Goal: Task Accomplishment & Management: Manage account settings

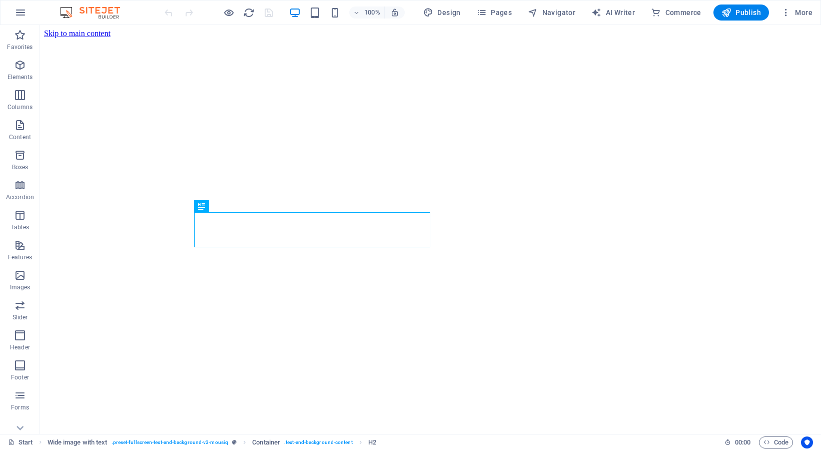
scroll to position [262, 0]
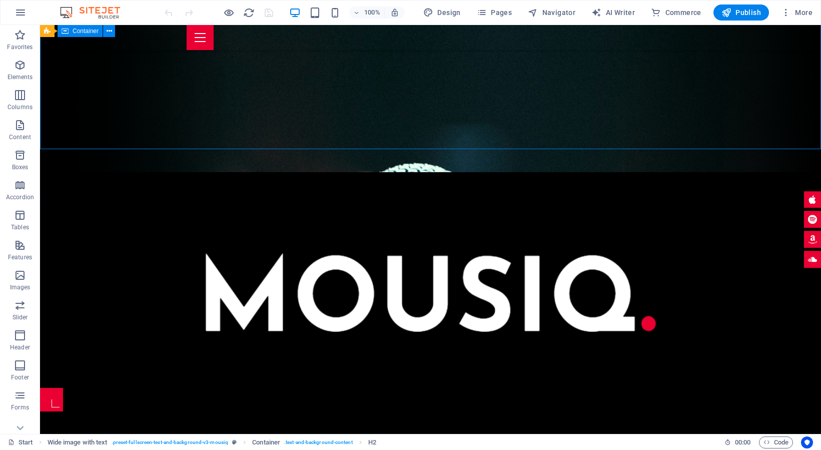
drag, startPoint x: 443, startPoint y: 118, endPoint x: 627, endPoint y: 112, distance: 184.3
click at [627, 172] on div at bounding box center [430, 280] width 781 height 216
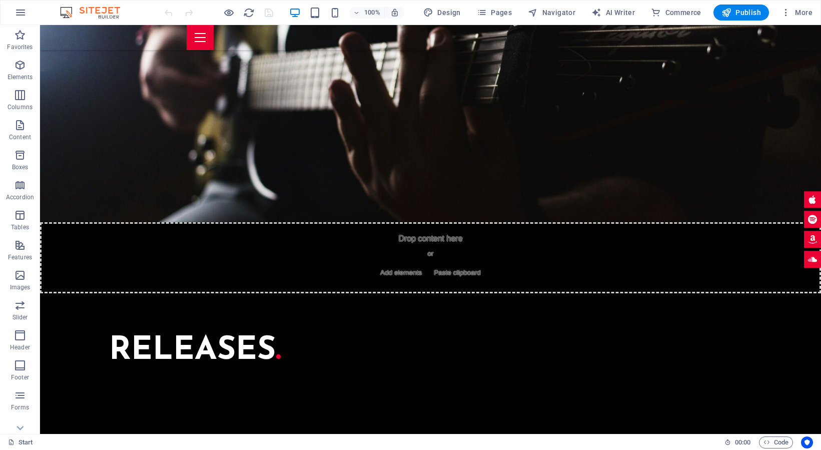
scroll to position [2681, 0]
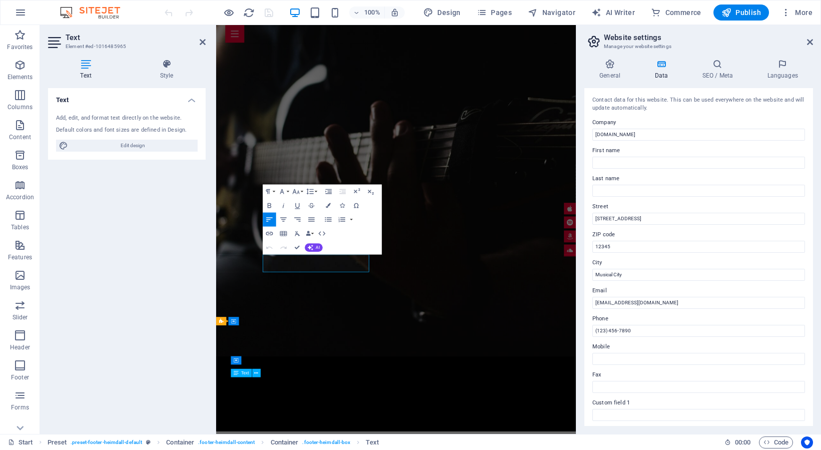
scroll to position [2706, 0]
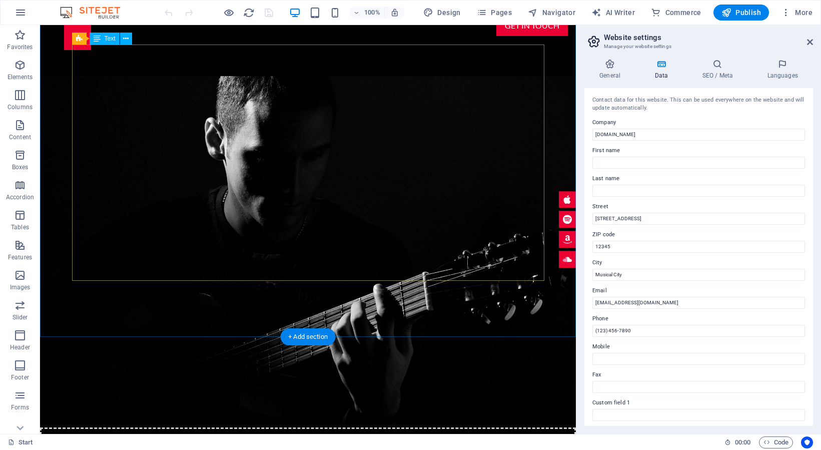
scroll to position [854, 0]
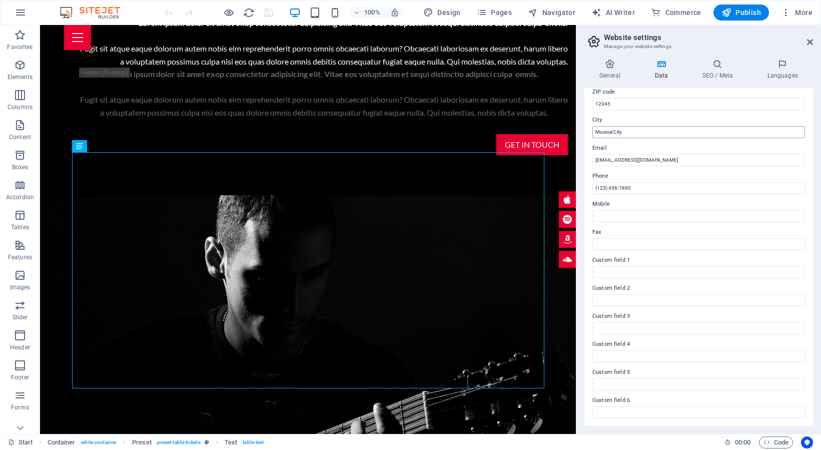
scroll to position [142, 0]
click at [568, 191] on figure at bounding box center [567, 199] width 17 height 17
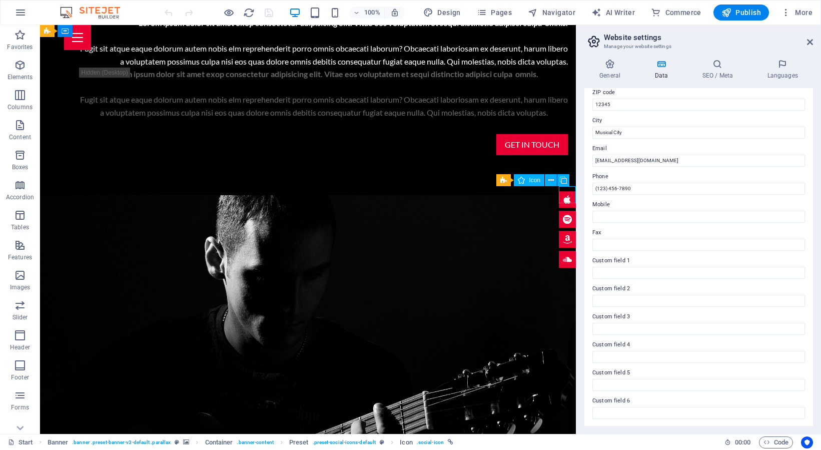
click at [568, 196] on figure at bounding box center [567, 199] width 17 height 17
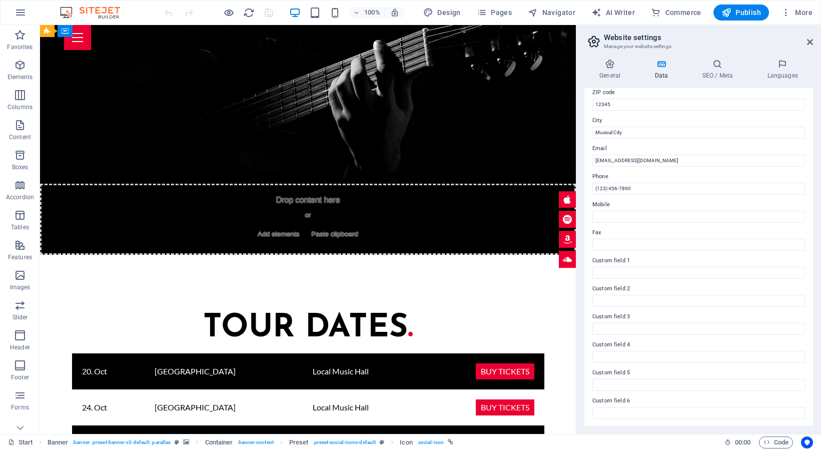
scroll to position [1095, 0]
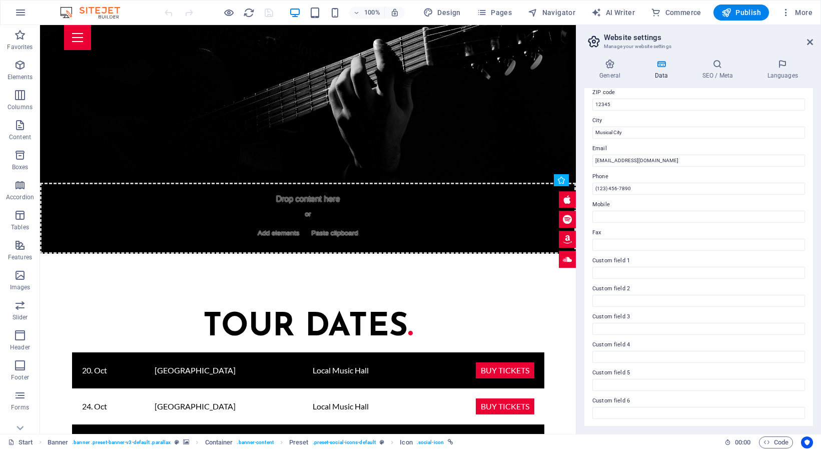
click at [565, 217] on figure at bounding box center [567, 219] width 17 height 17
click at [564, 217] on figure at bounding box center [567, 219] width 17 height 17
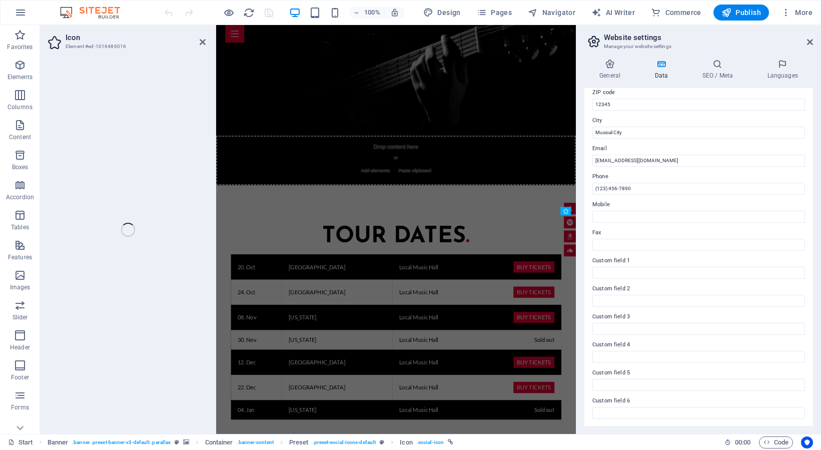
select select "xMidYMid"
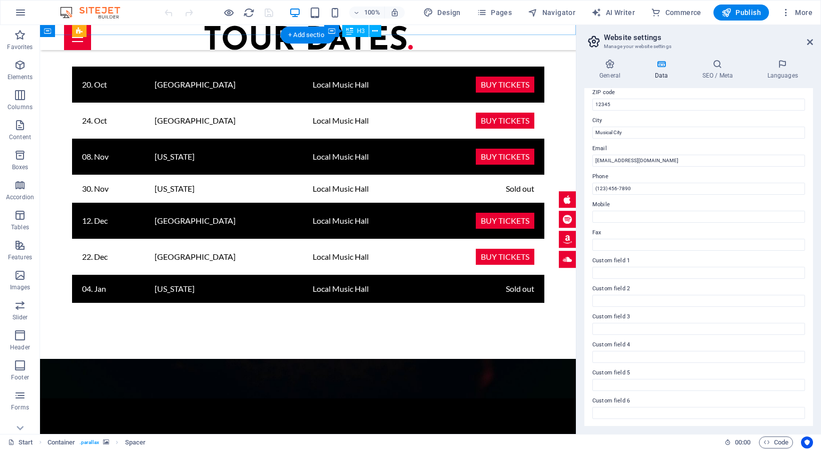
scroll to position [1396, 0]
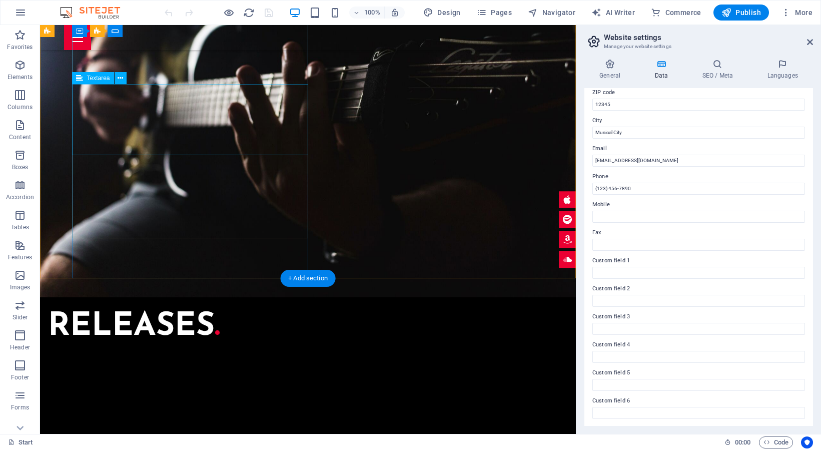
scroll to position [2706, 0]
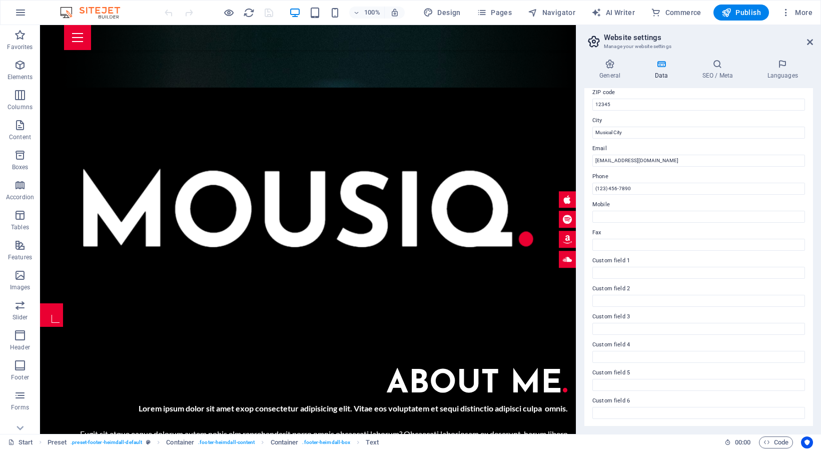
scroll to position [317, 0]
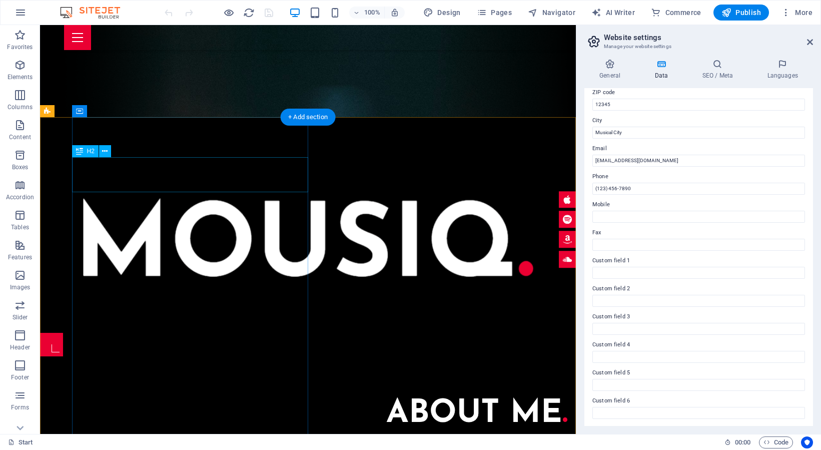
click at [277, 396] on div "About me ." at bounding box center [324, 413] width 488 height 35
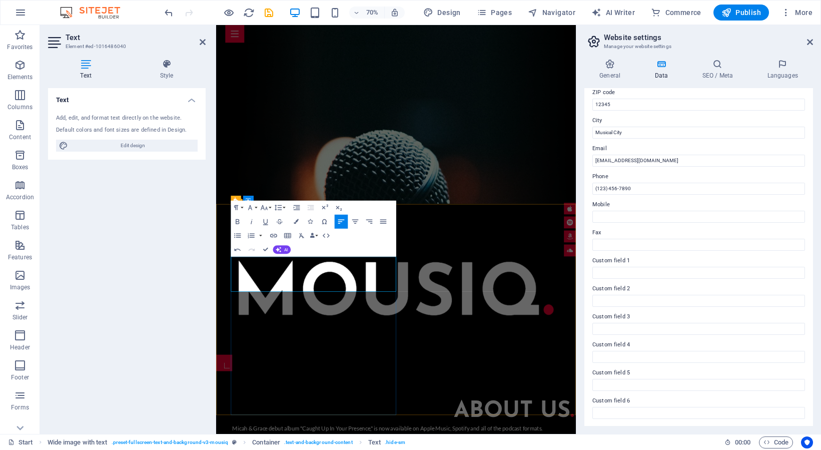
scroll to position [328, 0]
drag, startPoint x: 386, startPoint y: 396, endPoint x: 393, endPoint y: 407, distance: 13.3
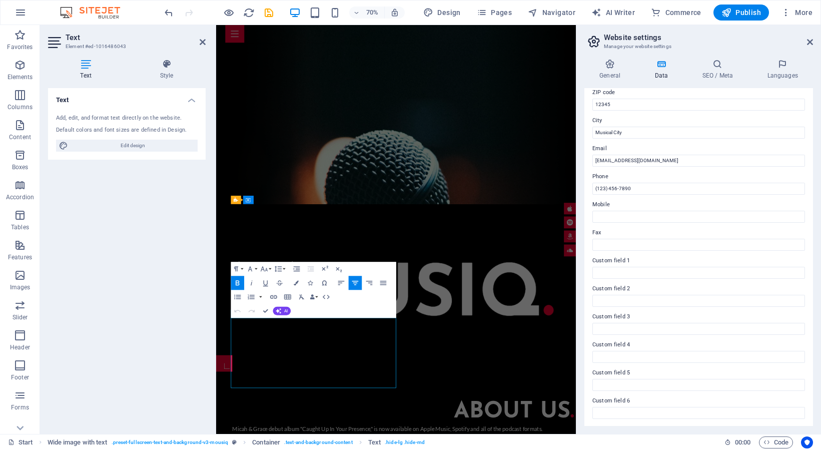
drag, startPoint x: 395, startPoint y: 540, endPoint x: 234, endPoint y: 443, distance: 187.4
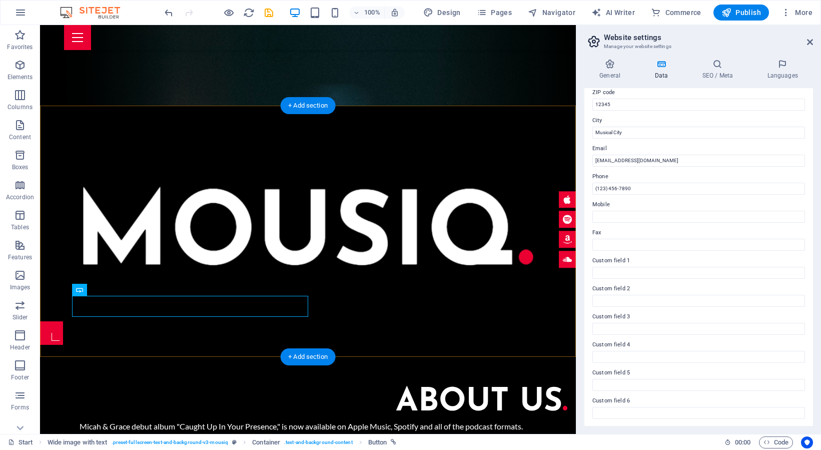
click at [332, 355] on div "+ Add section" at bounding box center [308, 356] width 56 height 17
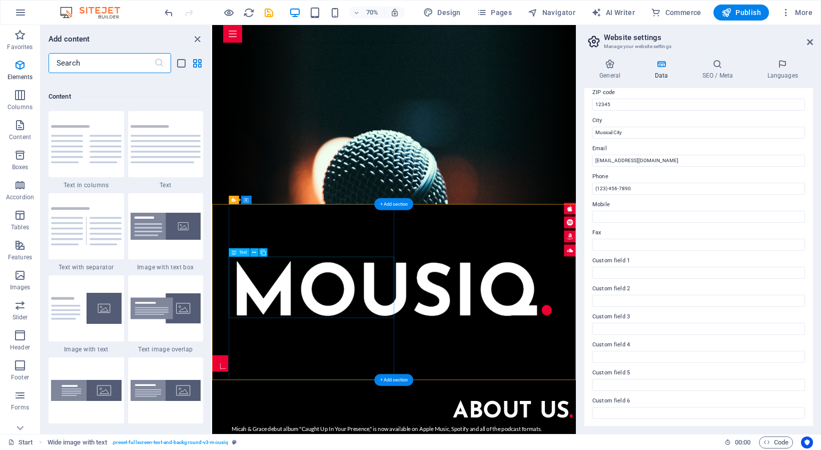
scroll to position [1751, 0]
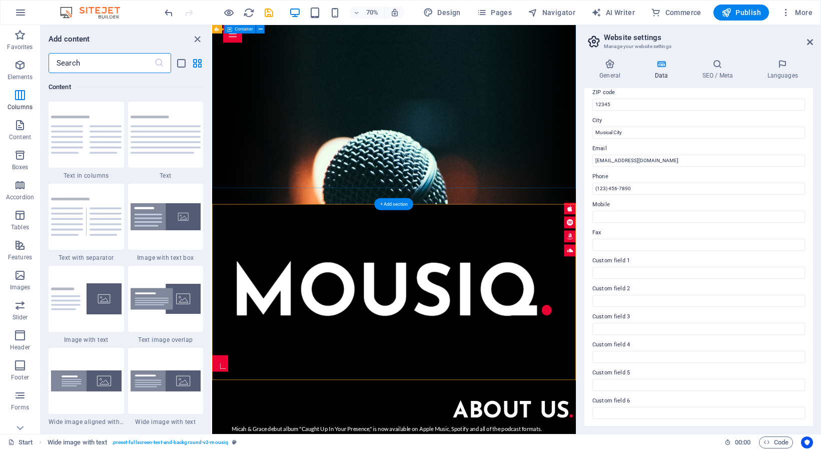
click at [584, 281] on div at bounding box center [472, 389] width 520 height 216
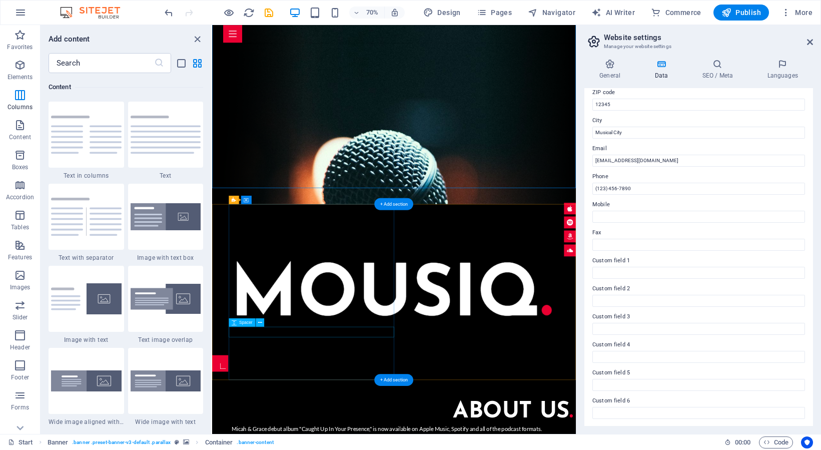
click at [248, 326] on div "Spacer" at bounding box center [242, 322] width 27 height 9
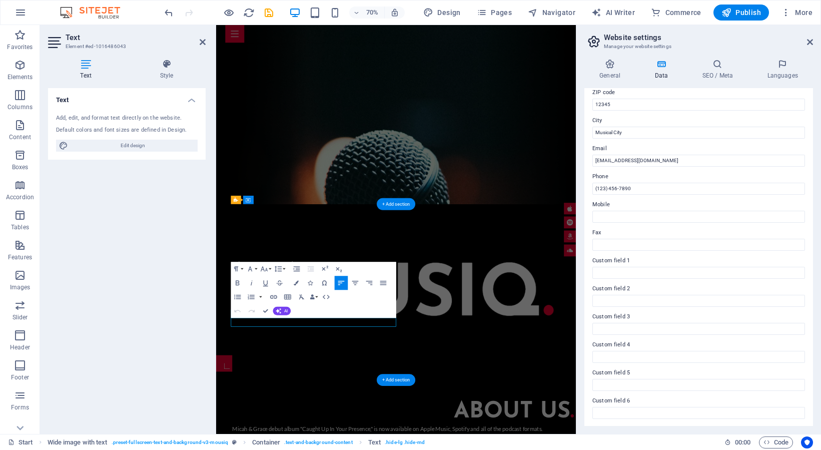
drag, startPoint x: 422, startPoint y: 448, endPoint x: 218, endPoint y: 440, distance: 204.3
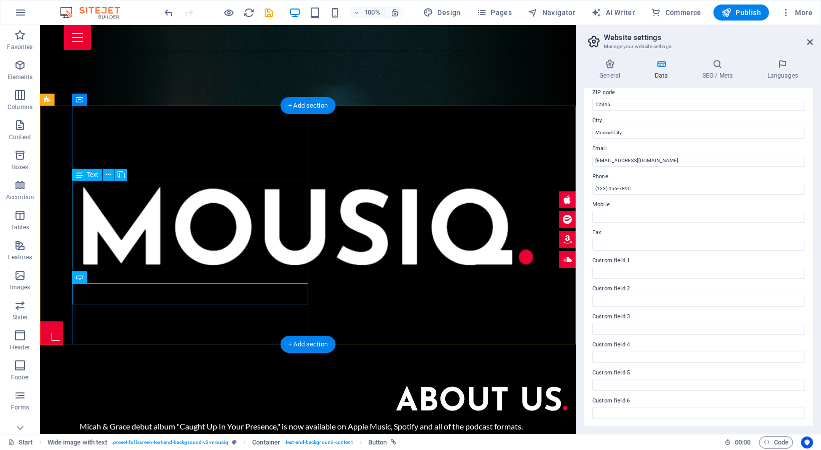
click at [163, 420] on div "Micah & Grace debut album "Caught Up In Your Presence," is now available on App…" at bounding box center [324, 445] width 488 height 51
click at [152, 420] on div "Micah & Grace debut album "Caught Up In Your Presence," is now available on App…" at bounding box center [324, 445] width 488 height 51
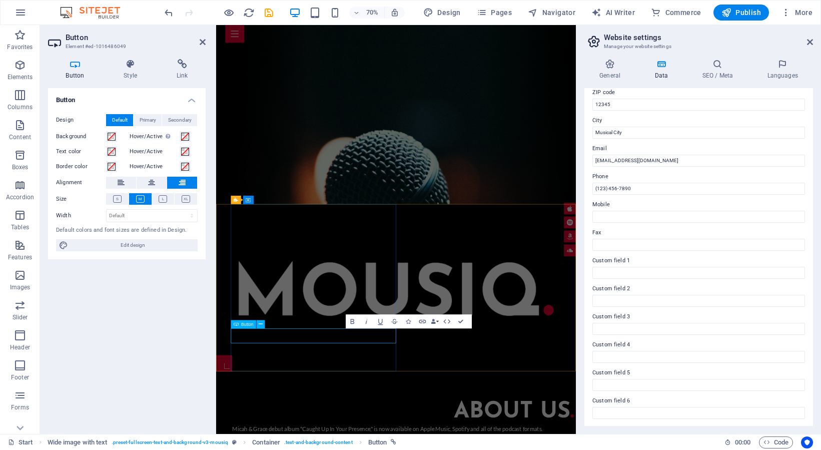
drag, startPoint x: 623, startPoint y: 102, endPoint x: 581, endPoint y: 102, distance: 41.0
click at [581, 102] on div "General Data SEO / Meta Languages Website name [DOMAIN_NAME] Logo Drag files he…" at bounding box center [698, 242] width 245 height 383
click at [622, 102] on input "61108" at bounding box center [698, 105] width 213 height 12
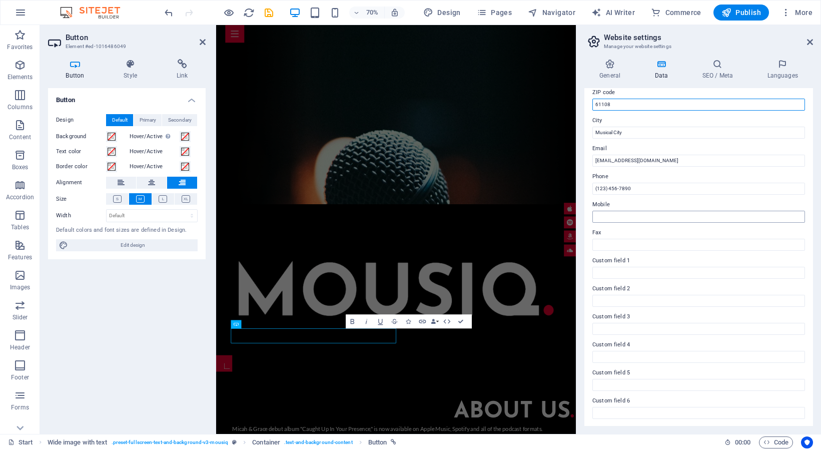
type input "61108"
drag, startPoint x: 686, startPoint y: 217, endPoint x: 615, endPoint y: 123, distance: 118.3
click at [623, 125] on div "Contact data for this website. This can be used everywhere on the website and w…" at bounding box center [698, 257] width 229 height 338
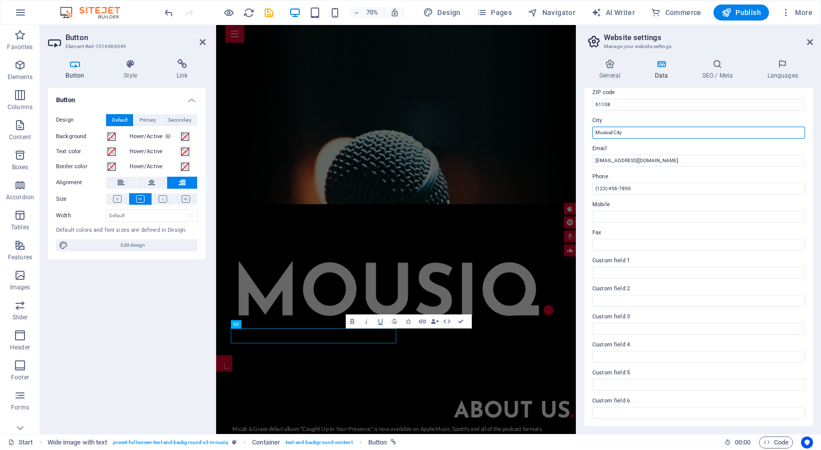
click at [614, 130] on input "Musical City" at bounding box center [698, 133] width 213 height 12
type input "Rockford"
click at [664, 233] on label "Fax" at bounding box center [698, 233] width 213 height 12
click at [664, 239] on input "Fax" at bounding box center [698, 245] width 213 height 12
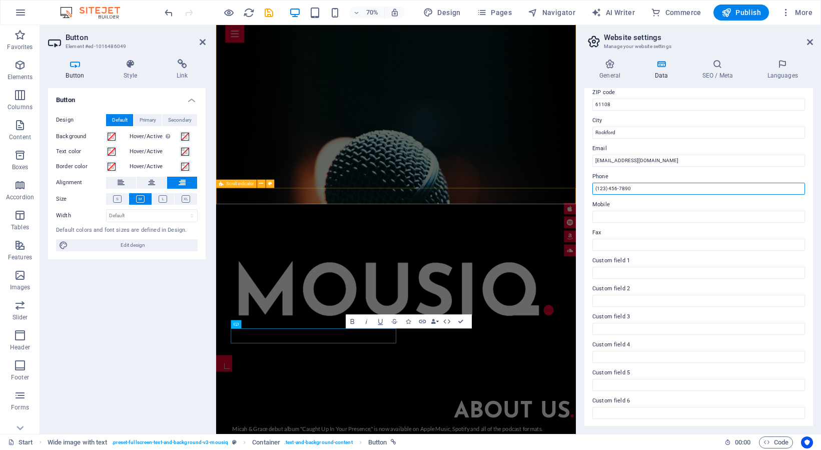
drag, startPoint x: 856, startPoint y: 213, endPoint x: 713, endPoint y: 257, distance: 149.4
drag, startPoint x: 844, startPoint y: 212, endPoint x: 646, endPoint y: 266, distance: 205.3
click at [640, 188] on input "[PHONE_NUMBER]" at bounding box center [698, 189] width 213 height 12
type input "[PHONE_NUMBER]"
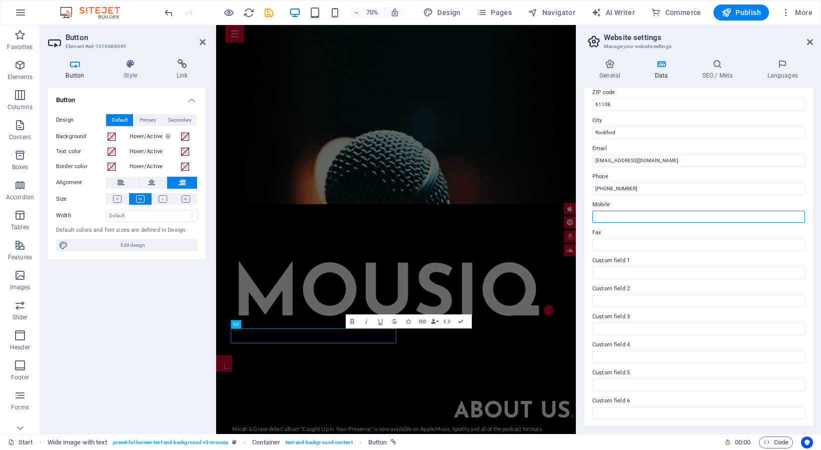
click at [628, 219] on input "Mobile" at bounding box center [698, 217] width 213 height 12
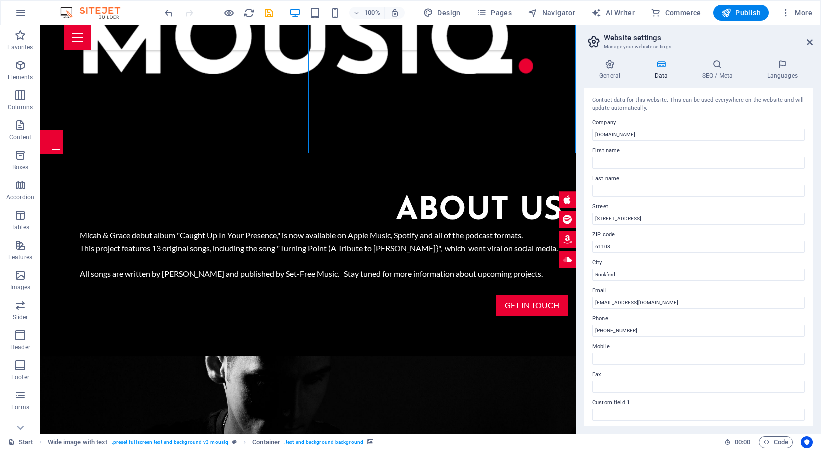
scroll to position [0, 0]
click at [614, 68] on icon at bounding box center [609, 64] width 51 height 10
